Goal: Task Accomplishment & Management: Use online tool/utility

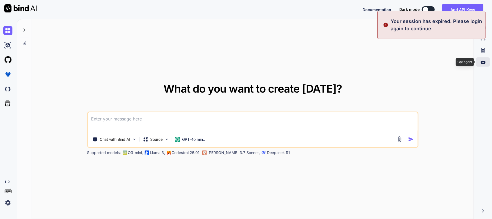
click at [478, 64] on div at bounding box center [483, 61] width 14 height 9
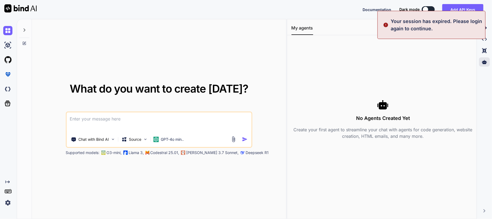
type textarea "x"
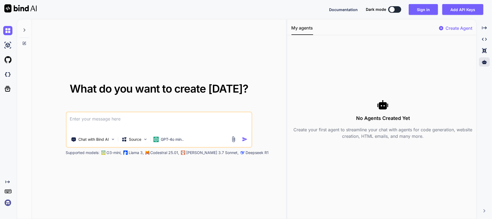
click at [420, 4] on div "Documentation Dark mode Sign in Add API Keys Created with Pixso." at bounding box center [246, 9] width 492 height 19
click at [422, 9] on button "Sign in" at bounding box center [423, 9] width 29 height 11
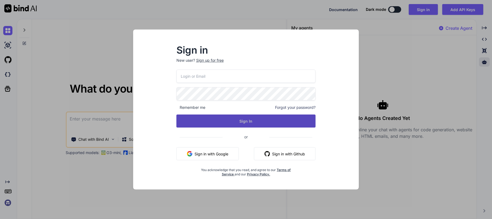
type input "[DOMAIN_NAME][EMAIL_ADDRESS][DOMAIN_NAME]"
click at [242, 115] on button "Sign In" at bounding box center [247, 120] width 140 height 13
click at [263, 119] on button "Sign In" at bounding box center [247, 120] width 140 height 13
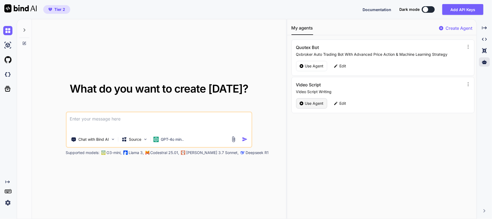
click at [312, 104] on p "Use Agent" at bounding box center [314, 103] width 19 height 5
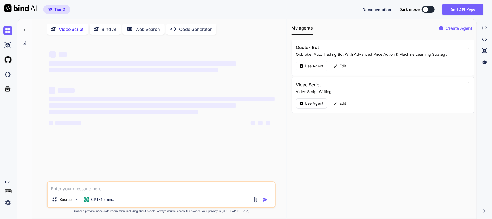
type textarea "x"
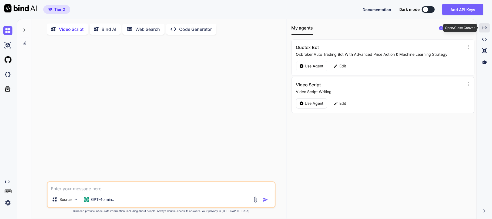
click at [481, 28] on div "Created with Pixso." at bounding box center [484, 27] width 11 height 9
